Goal: Information Seeking & Learning: Learn about a topic

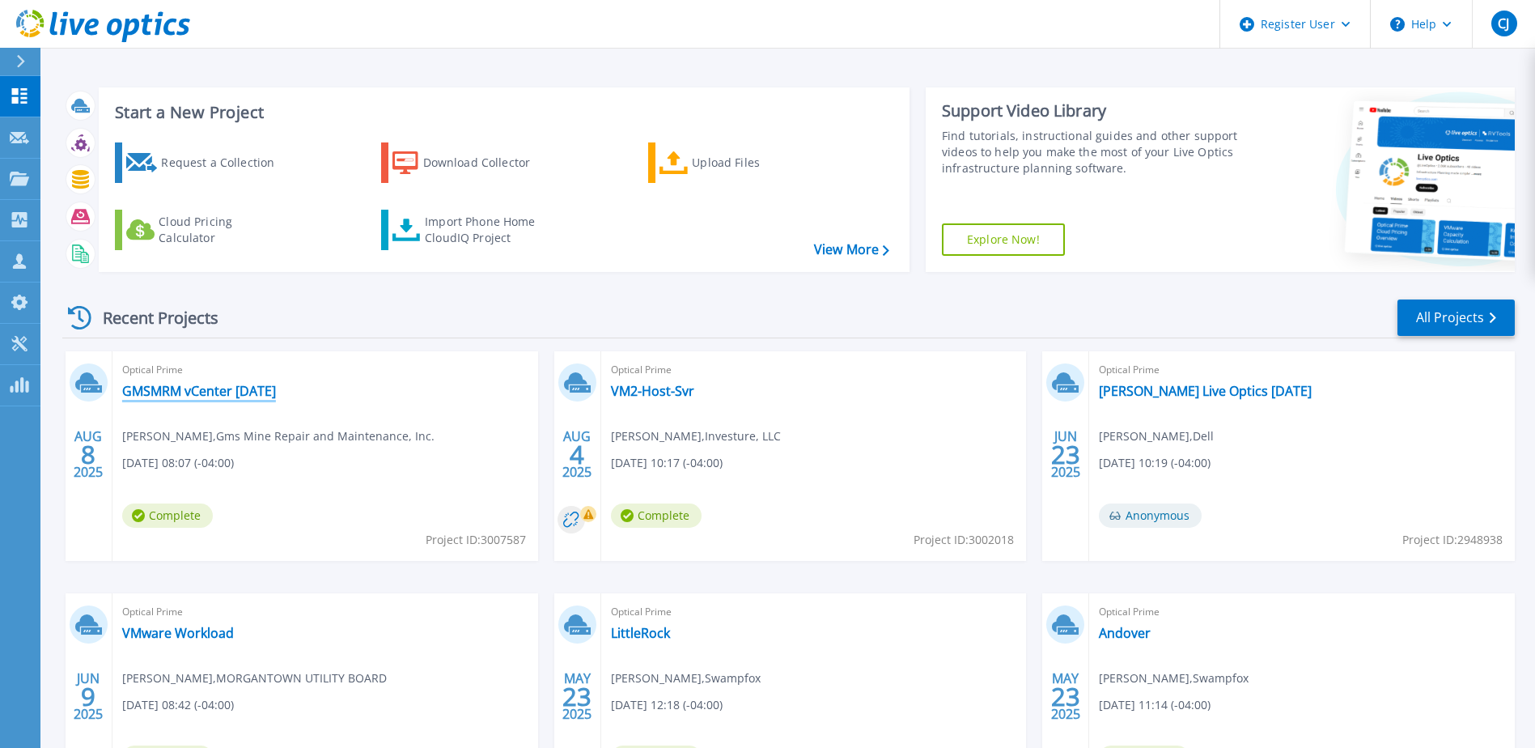
click at [258, 387] on link "GMSMRM vCenter [DATE]" at bounding box center [199, 391] width 154 height 16
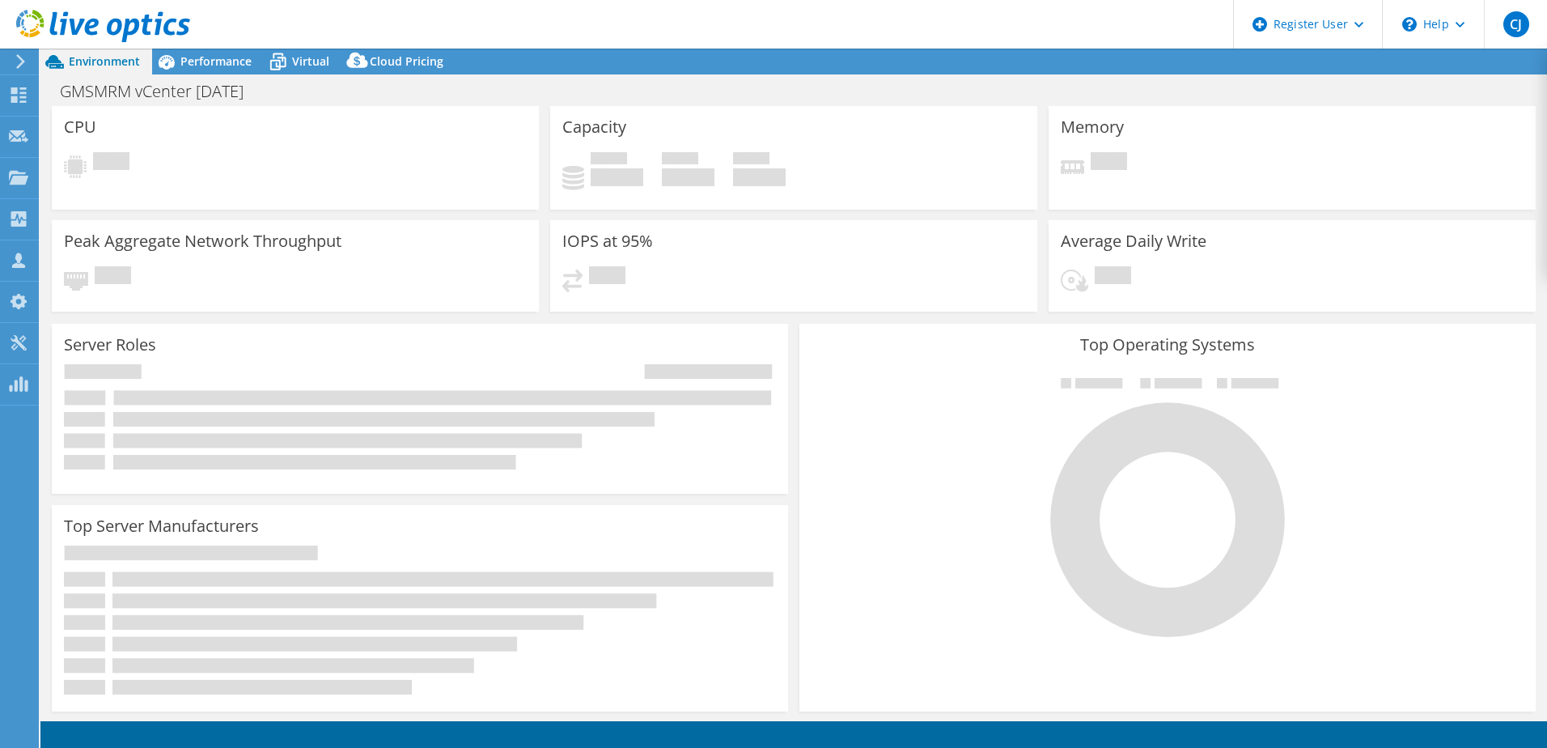
select select "USD"
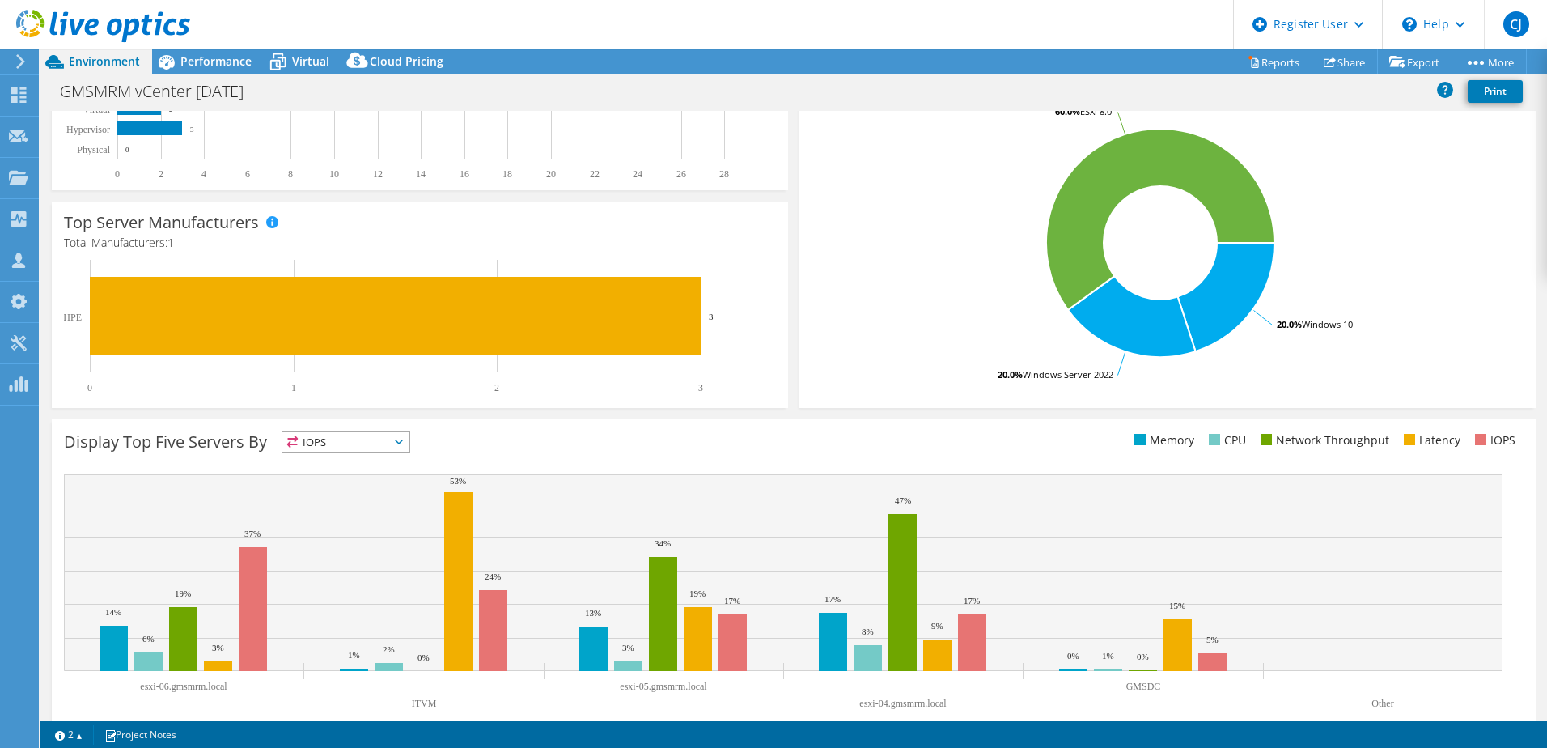
scroll to position [252, 0]
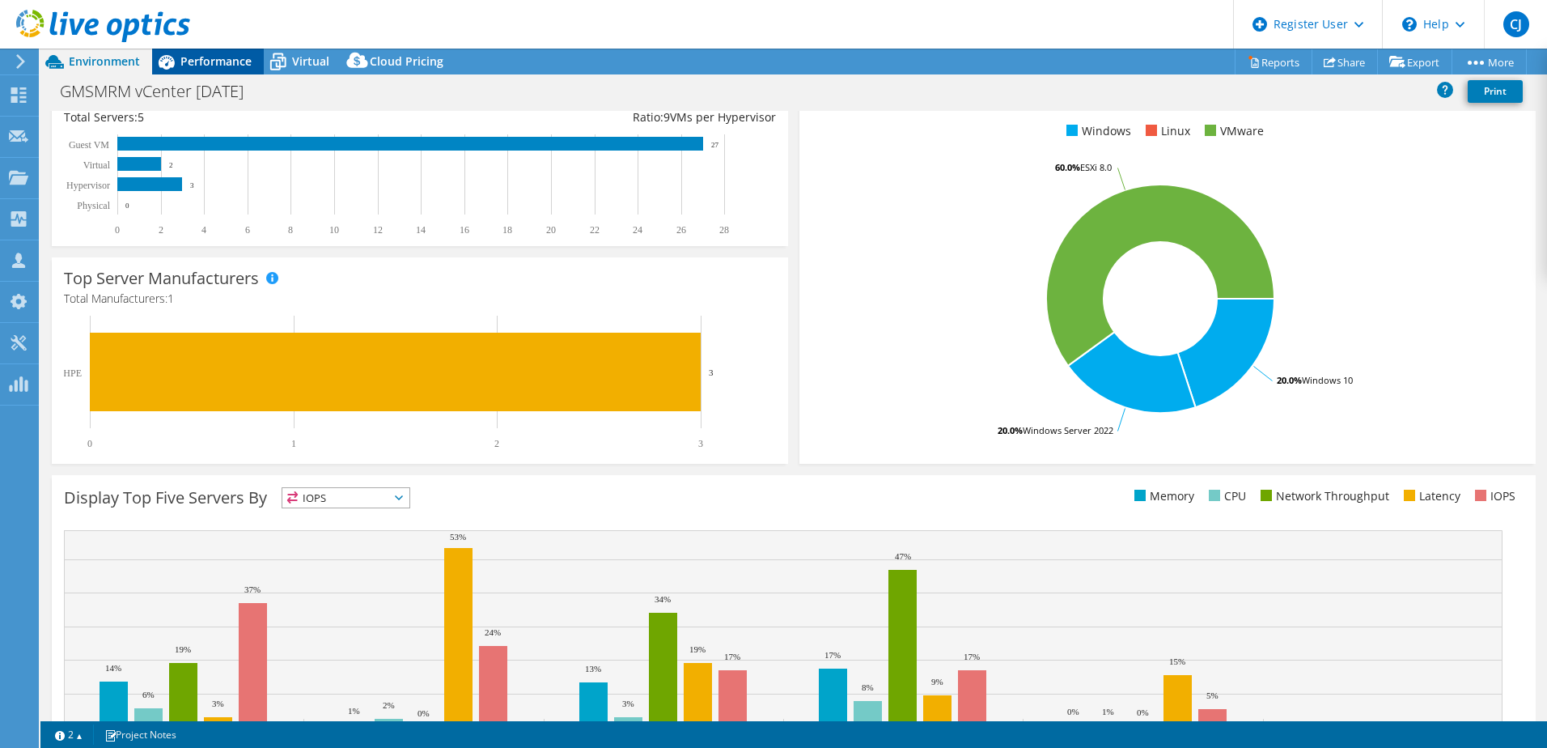
click at [225, 61] on span "Performance" at bounding box center [215, 60] width 71 height 15
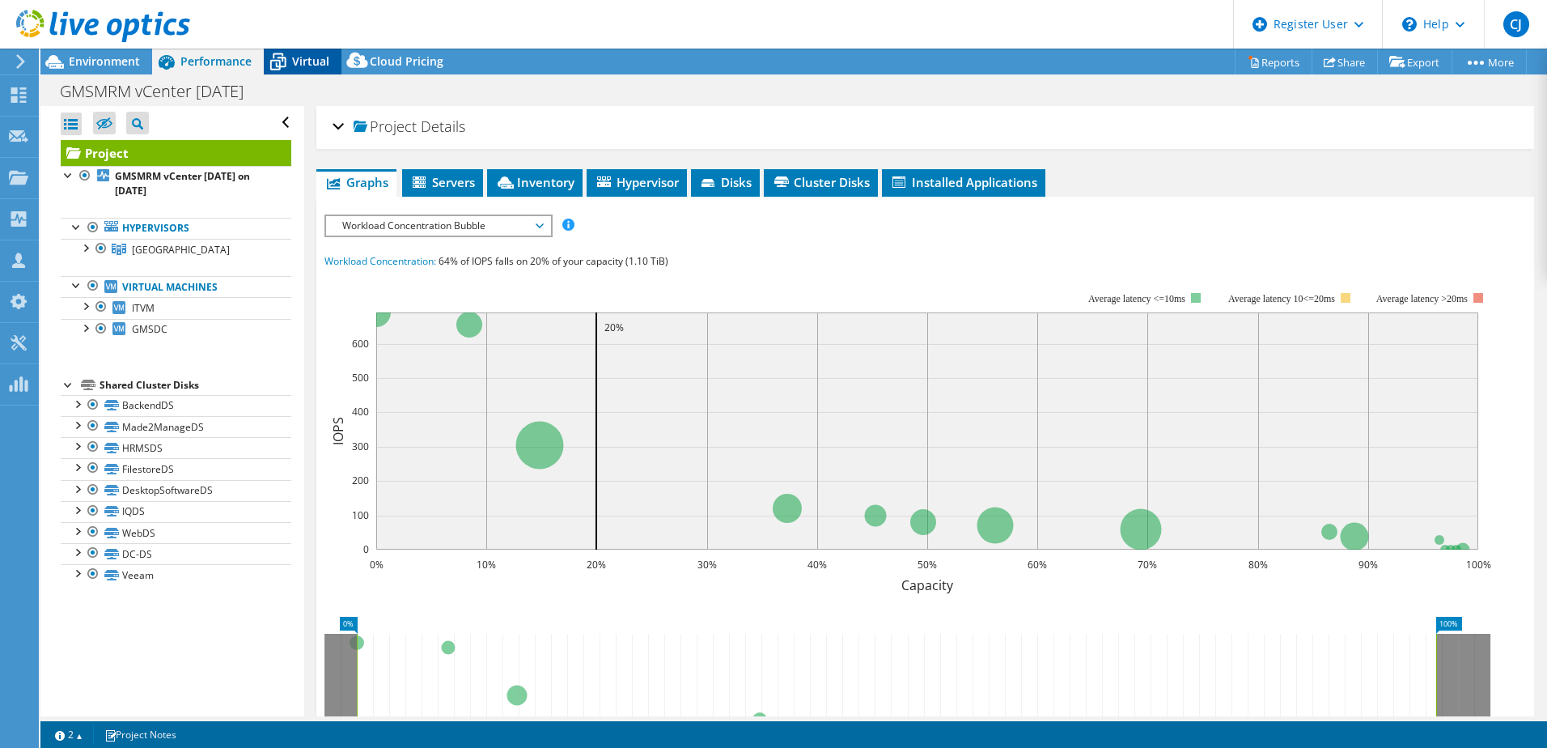
click at [303, 63] on span "Virtual" at bounding box center [310, 60] width 37 height 15
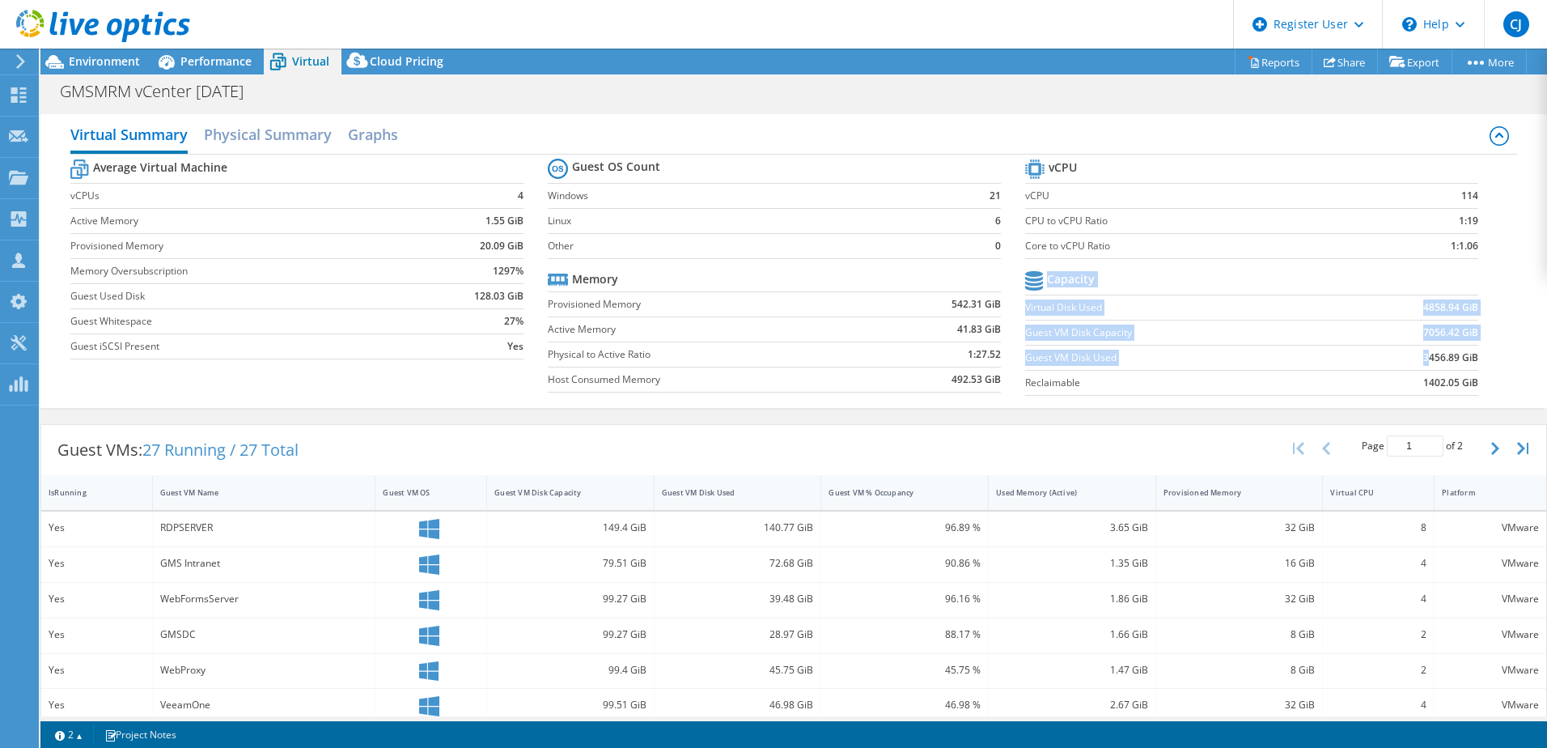
drag, startPoint x: 1467, startPoint y: 359, endPoint x: 1422, endPoint y: 354, distance: 44.8
click at [1421, 354] on section "vCPU vCPU 114 CPU to vCPU Ratio 1:19 Core to vCPU Ratio 1:1.06 Capacity Virtual…" at bounding box center [1263, 279] width 477 height 248
drag, startPoint x: 1422, startPoint y: 354, endPoint x: 1398, endPoint y: 344, distance: 26.5
click at [1398, 344] on td "7056.42 GiB" at bounding box center [1405, 332] width 146 height 25
drag, startPoint x: 1411, startPoint y: 356, endPoint x: 1467, endPoint y: 353, distance: 55.9
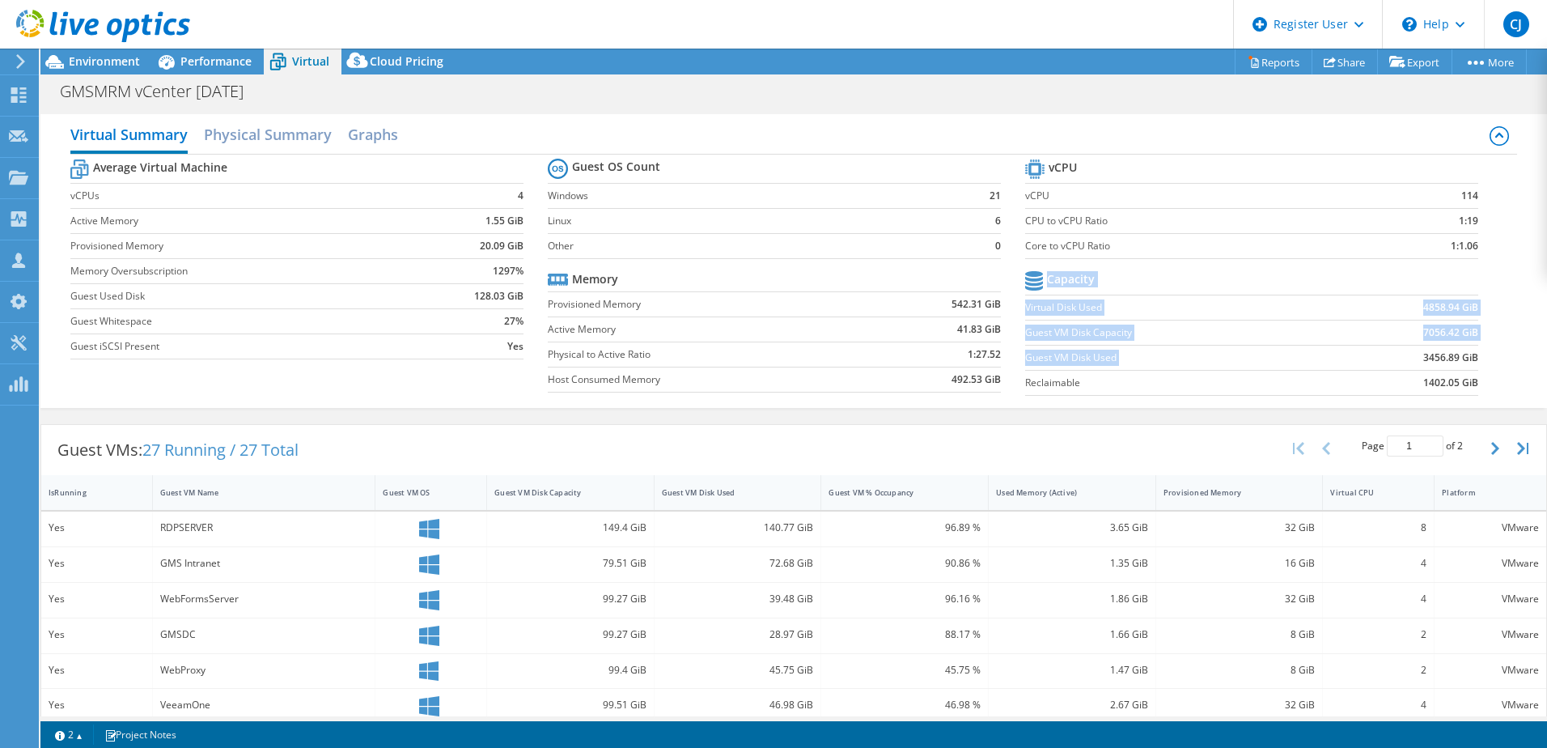
click at [1467, 353] on section "vCPU vCPU 114 CPU to vCPU Ratio 1:19 Core to vCPU Ratio 1:1.06 Capacity Virtual…" at bounding box center [1263, 279] width 477 height 248
click at [1464, 353] on b "3456.89 GiB" at bounding box center [1450, 358] width 55 height 16
drag, startPoint x: 1466, startPoint y: 355, endPoint x: 1412, endPoint y: 358, distance: 54.3
click at [1423, 358] on b "3456.89 GiB" at bounding box center [1450, 358] width 55 height 16
drag, startPoint x: 1412, startPoint y: 358, endPoint x: 1425, endPoint y: 354, distance: 13.8
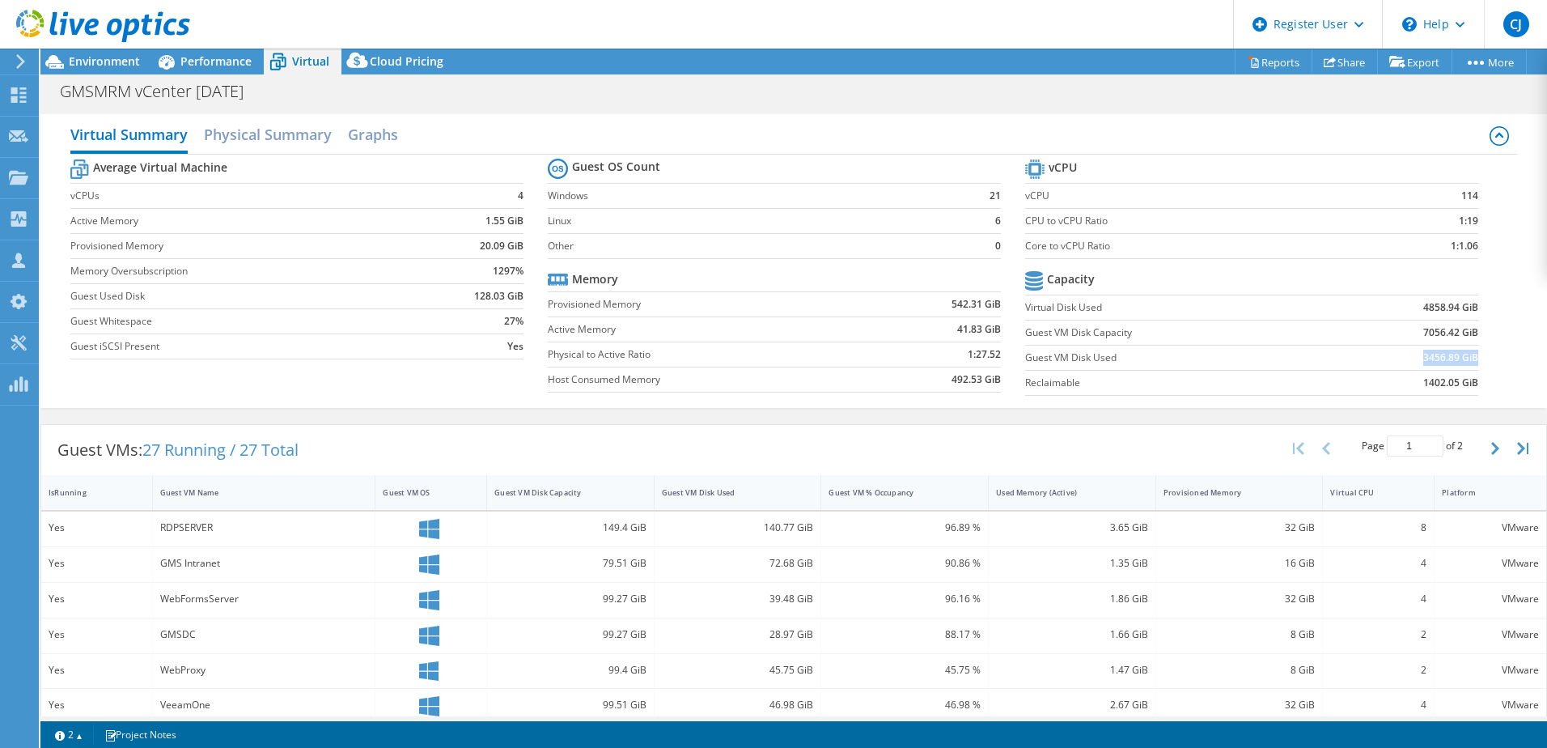
copy b "3456.89 GiB"
